Goal: Task Accomplishment & Management: Complete application form

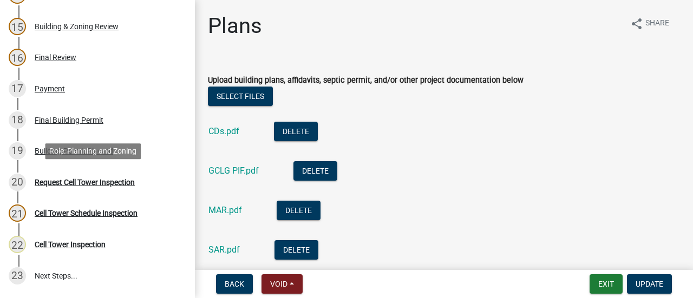
scroll to position [608, 0]
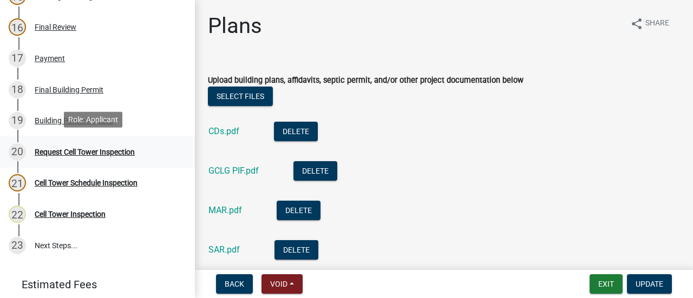
click at [120, 143] on div "20 Request Cell Tower Inspection" at bounding box center [93, 151] width 169 height 17
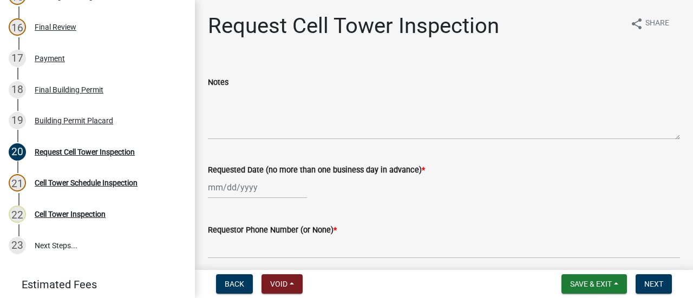
select select "9"
select select "2025"
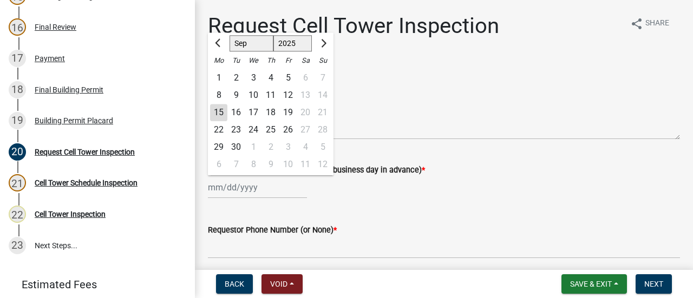
click at [233, 186] on div "[PERSON_NAME] Feb Mar Apr [PERSON_NAME][DATE] Oct Nov [DATE] 1526 1527 1528 152…" at bounding box center [257, 187] width 99 height 22
click at [249, 96] on div "10" at bounding box center [253, 95] width 17 height 17
type input "[DATE]"
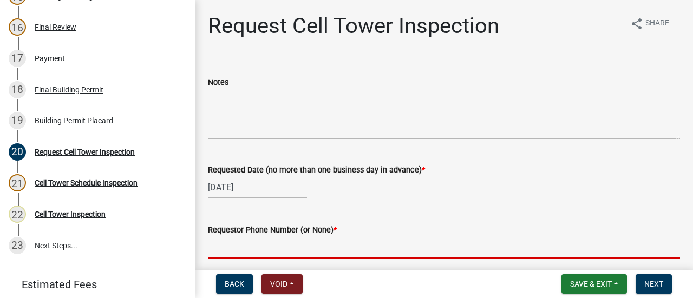
click at [245, 245] on input "Requestor Phone Number (or None) *" at bounding box center [444, 247] width 472 height 22
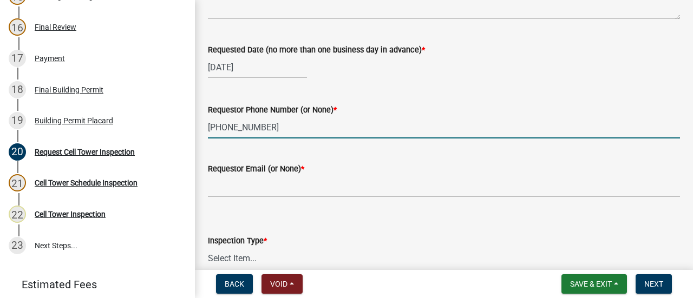
scroll to position [121, 0]
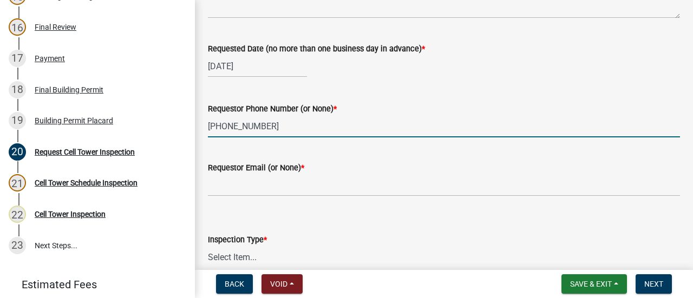
type input "[PHONE_NUMBER]"
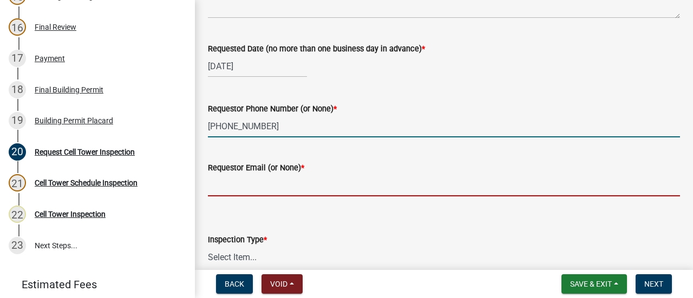
click at [324, 182] on input "Requestor Email (or None) *" at bounding box center [444, 185] width 472 height 22
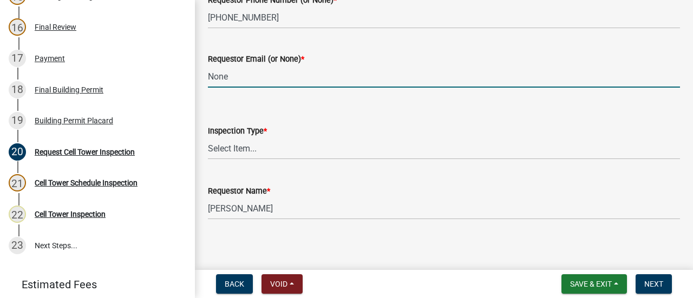
scroll to position [235, 0]
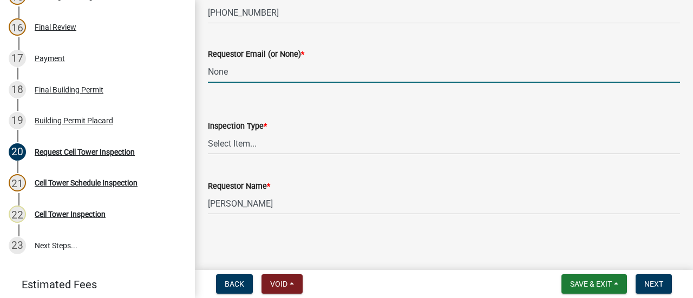
type input "None"
click at [264, 150] on select "Select Item... [GEOGRAPHIC_DATA]" at bounding box center [444, 144] width 472 height 22
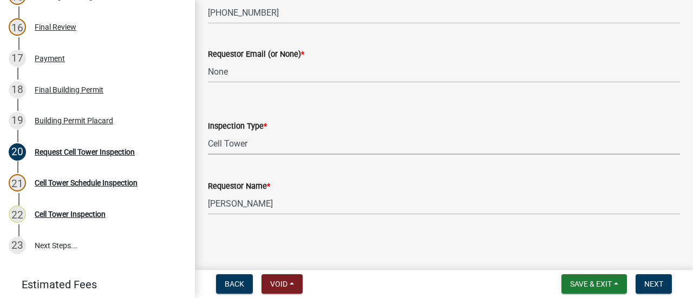
click at [208, 133] on select "Select Item... [GEOGRAPHIC_DATA]" at bounding box center [444, 144] width 472 height 22
select select "7972e7e3-b558-48a6-947b-32172573a035"
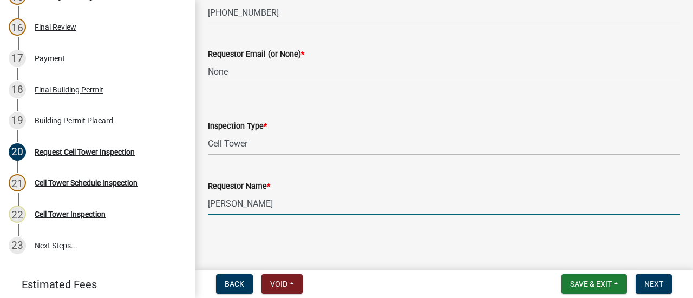
click at [313, 203] on input "[PERSON_NAME]" at bounding box center [444, 204] width 472 height 22
type input "A"
type input "[PERSON_NAME]"
click at [666, 286] on button "Next" at bounding box center [653, 283] width 36 height 19
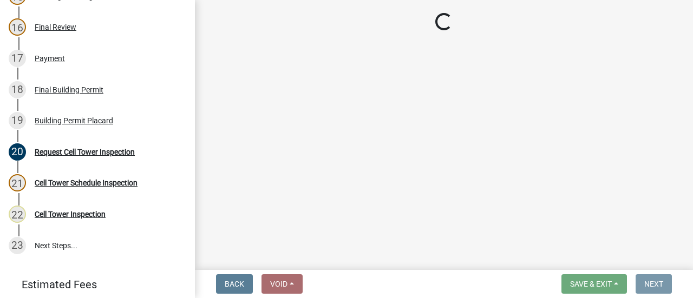
scroll to position [0, 0]
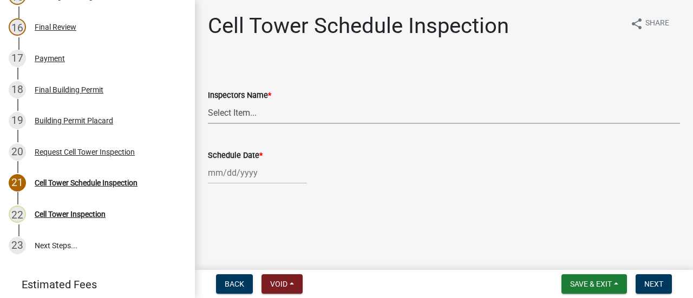
click at [282, 109] on select "Select Item... [PERSON_NAME] ([PERSON_NAME]) drichardson ([PERSON_NAME]) knorre…" at bounding box center [444, 113] width 472 height 22
select select "a5a5a9dc-14a5-4192-801a-4b6ec73e6000"
click at [208, 102] on select "Select Item... [PERSON_NAME] ([PERSON_NAME]) drichardson ([PERSON_NAME]) knorre…" at bounding box center [444, 113] width 472 height 22
click at [261, 167] on div at bounding box center [257, 173] width 99 height 22
select select "9"
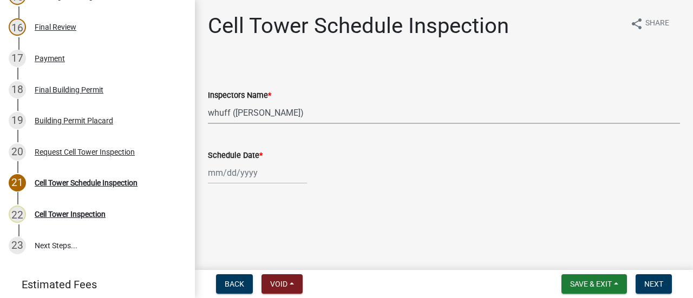
select select "2025"
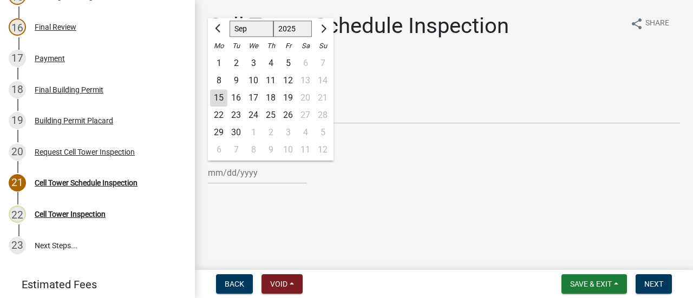
click at [222, 102] on div "15" at bounding box center [218, 97] width 17 height 17
type input "[DATE]"
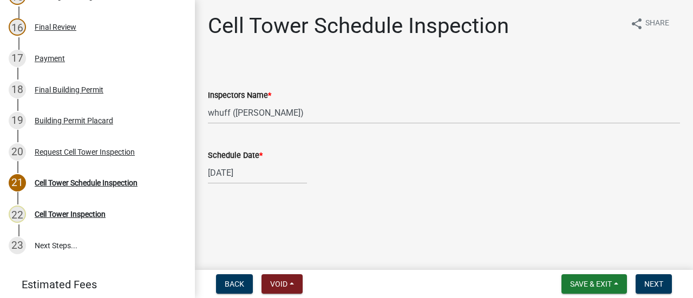
click at [628, 195] on div "Cell Tower Schedule Inspection share Share Inspectors Name * Select Item... whu…" at bounding box center [444, 108] width 488 height 190
click at [668, 292] on button "Next" at bounding box center [653, 283] width 36 height 19
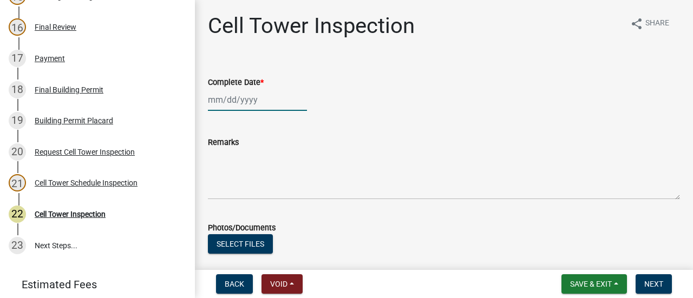
click at [235, 104] on div at bounding box center [257, 100] width 99 height 22
select select "9"
select select "2025"
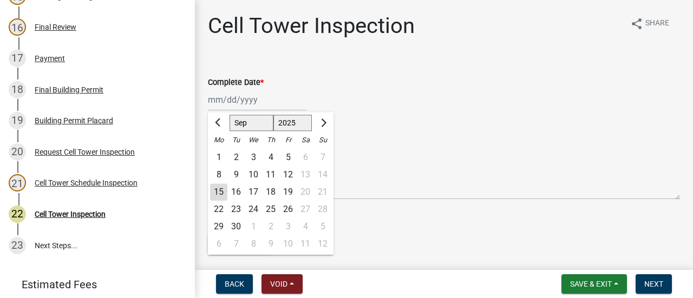
click at [216, 195] on div "15" at bounding box center [218, 191] width 17 height 17
type input "[DATE]"
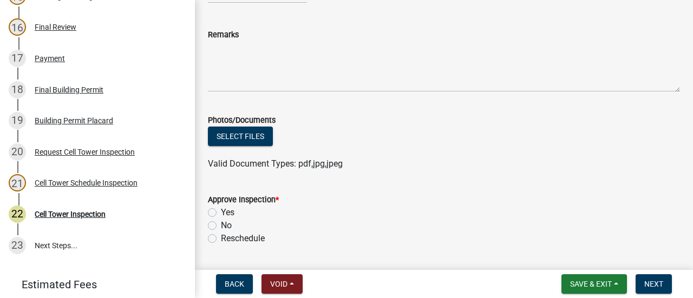
scroll to position [110, 0]
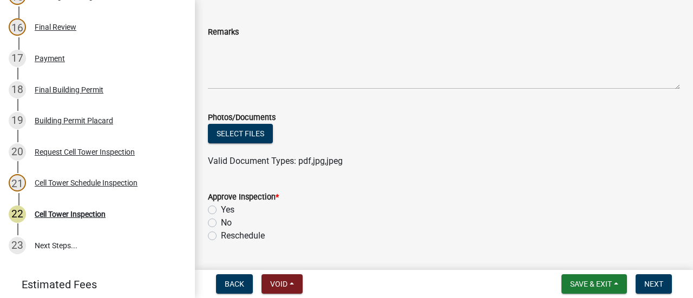
click at [221, 208] on label "Yes" at bounding box center [228, 209] width 14 height 13
click at [221, 208] on input "Yes" at bounding box center [224, 206] width 7 height 7
radio input "true"
click at [649, 280] on span "Next" at bounding box center [653, 284] width 19 height 9
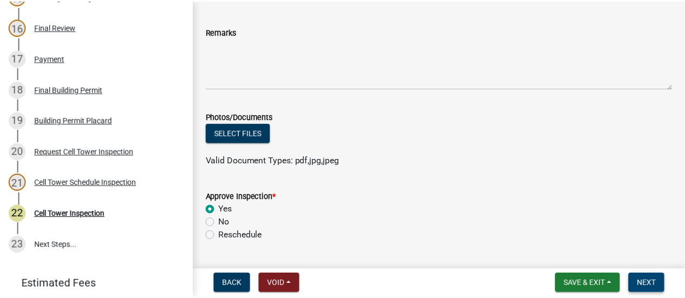
scroll to position [0, 0]
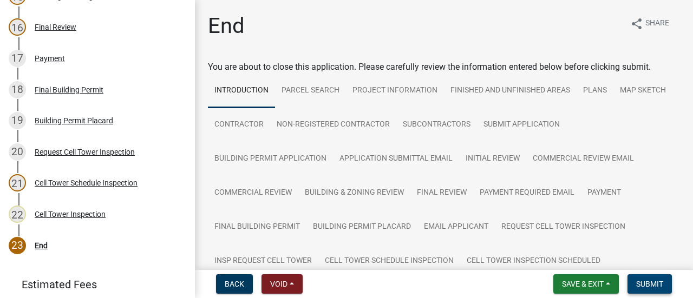
click at [656, 285] on span "Submit" at bounding box center [649, 284] width 27 height 9
